Goal: Ask a question

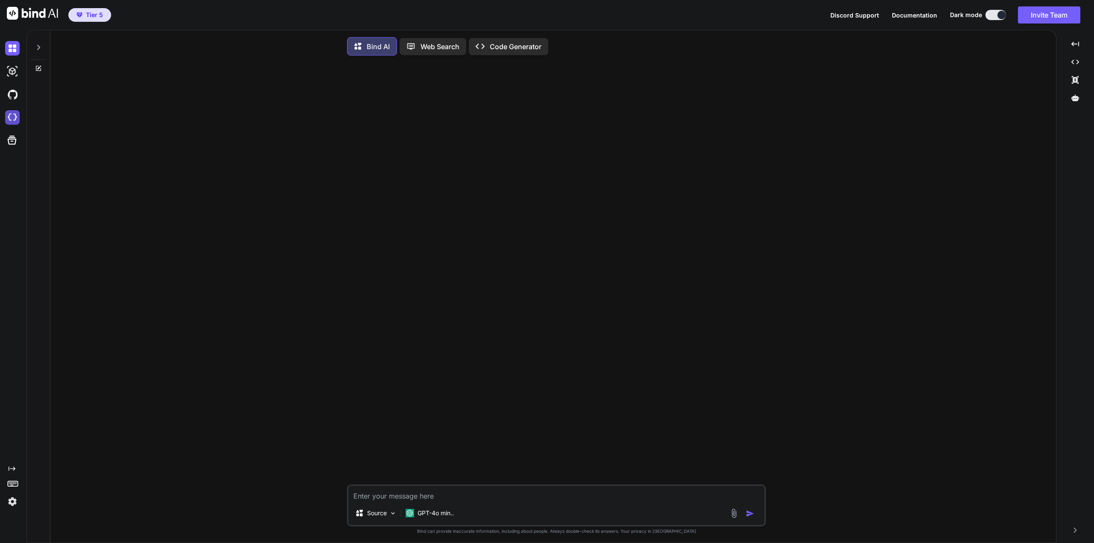
click at [12, 118] on img at bounding box center [12, 117] width 15 height 15
type textarea "x"
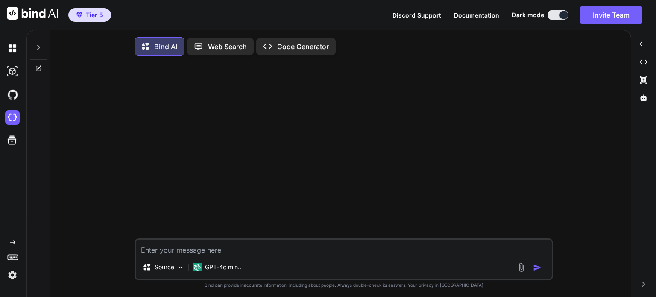
click at [13, 189] on img at bounding box center [12, 275] width 15 height 15
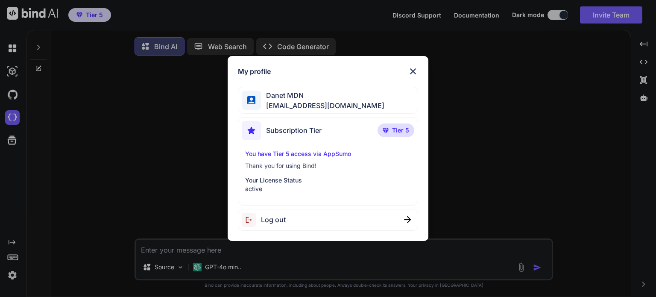
click at [414, 70] on img at bounding box center [413, 71] width 10 height 10
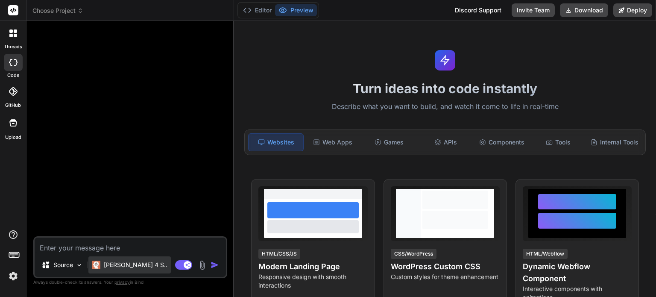
click at [131, 267] on p "[PERSON_NAME] 4 S.." at bounding box center [136, 265] width 64 height 9
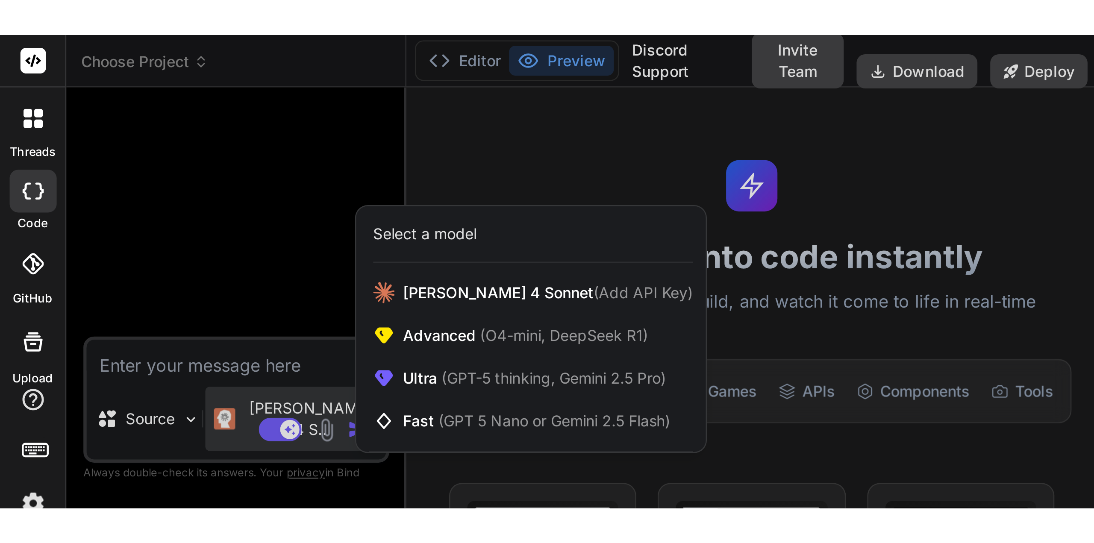
scroll to position [8, 0]
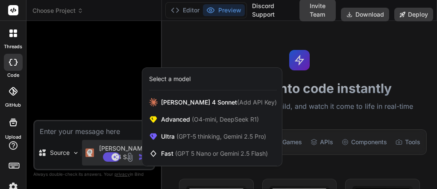
type textarea "x"
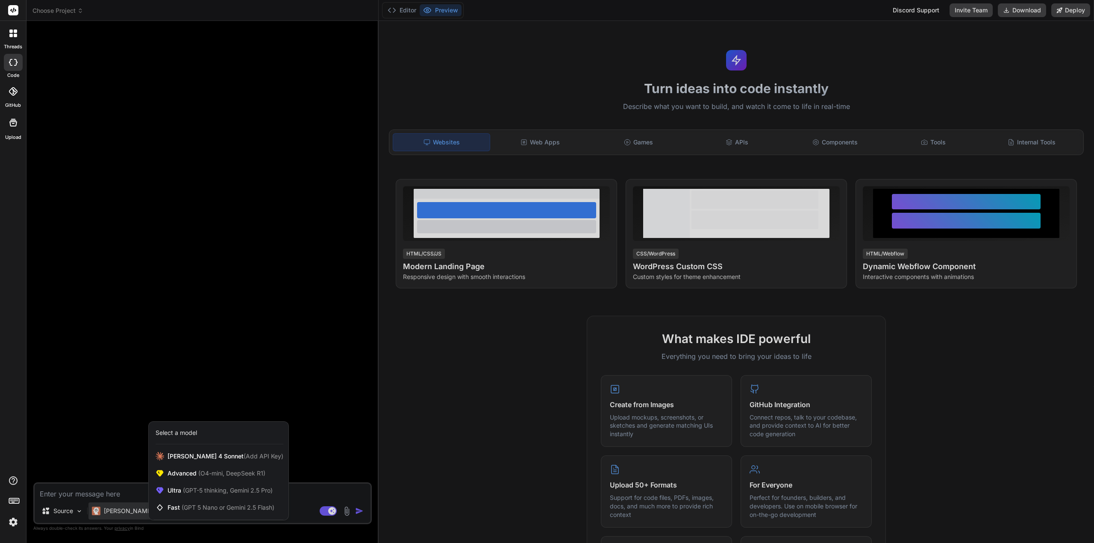
scroll to position [0, 0]
